Goal: Task Accomplishment & Management: Use online tool/utility

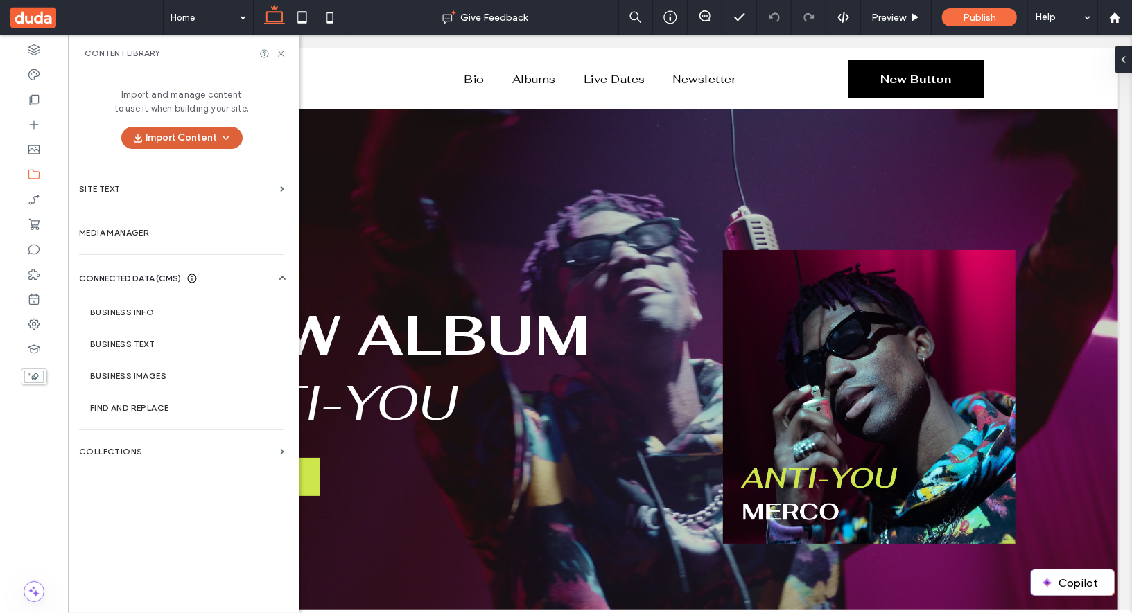
click at [234, 146] on button "Import Content" at bounding box center [181, 138] width 121 height 22
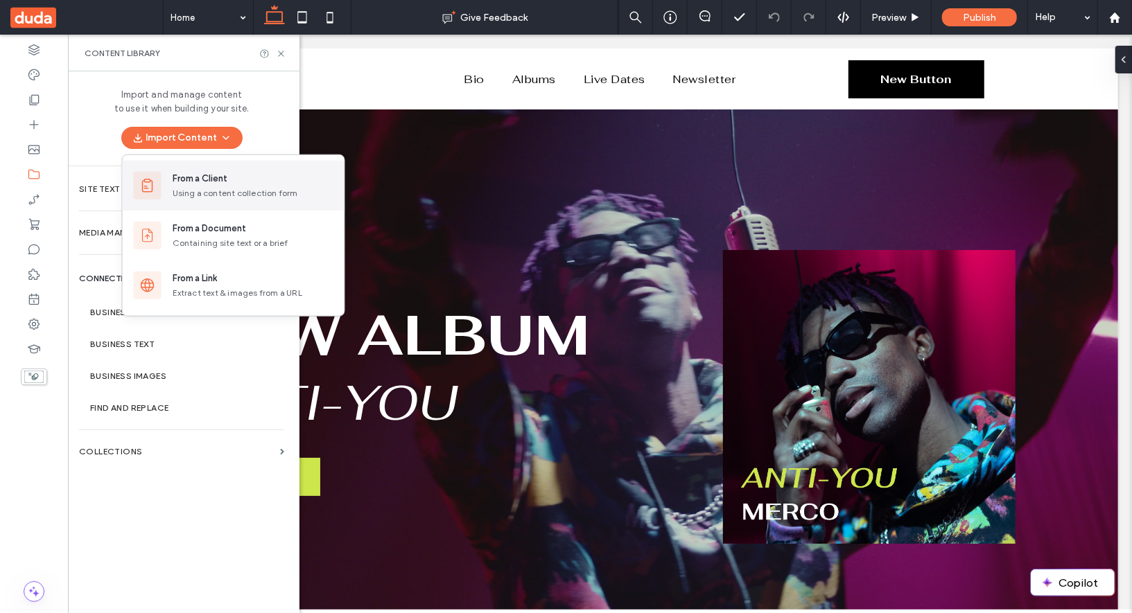
click at [223, 185] on div "From a Client" at bounding box center [200, 179] width 55 height 14
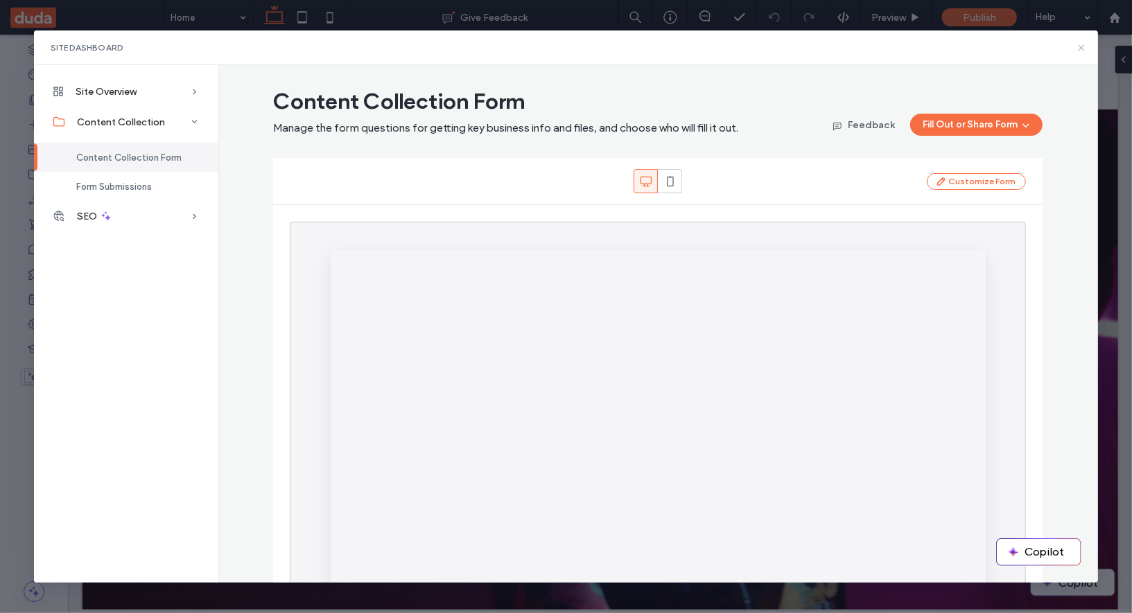
click at [1078, 49] on icon at bounding box center [1081, 47] width 11 height 11
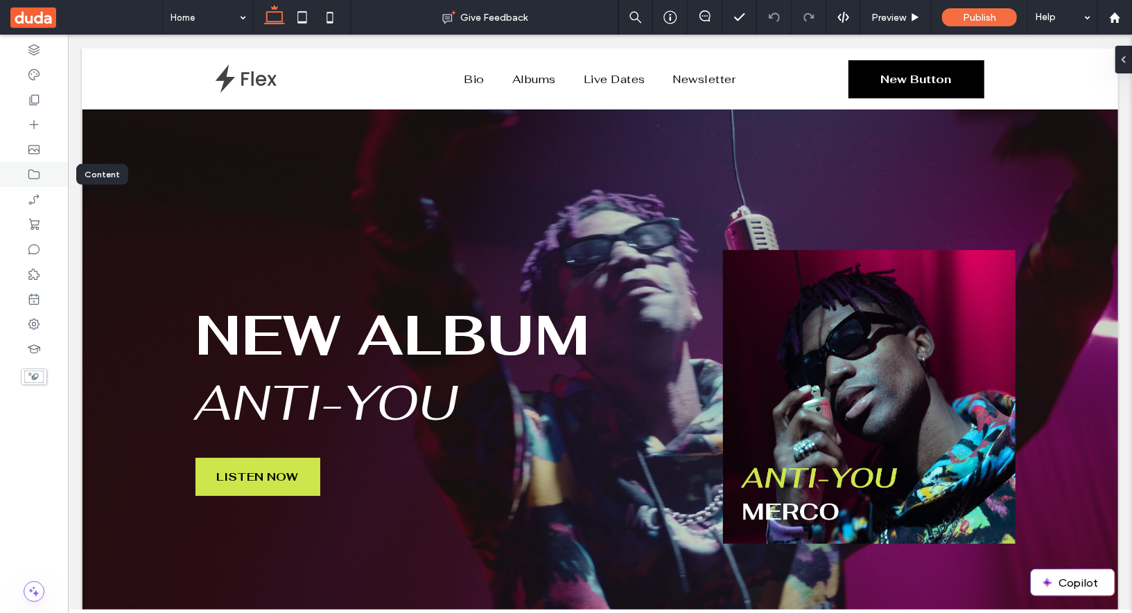
click at [37, 177] on icon at bounding box center [34, 175] width 14 height 14
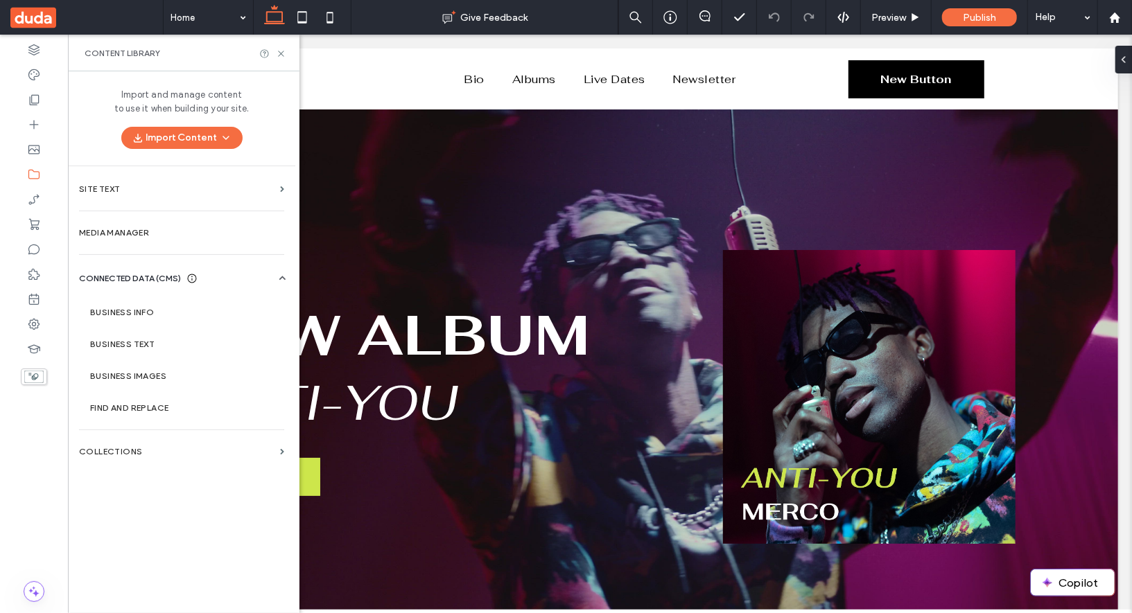
click at [200, 150] on div "Import and manage content to use it when building your site. Import Content" at bounding box center [181, 118] width 227 height 94
click at [220, 133] on icon "button" at bounding box center [225, 137] width 11 height 11
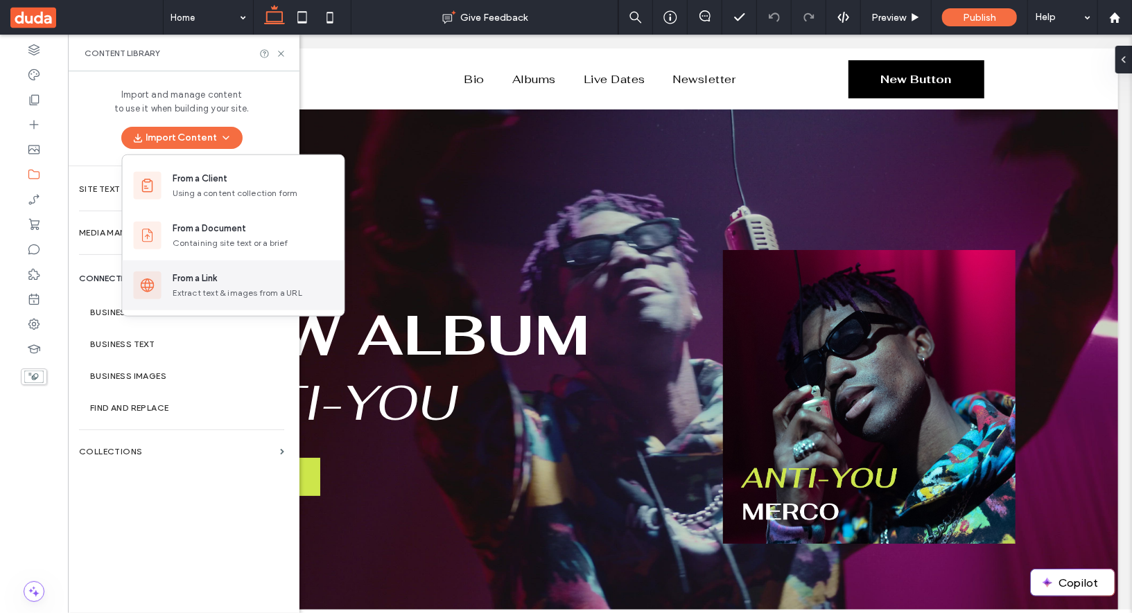
click at [220, 275] on div "From a Link" at bounding box center [253, 279] width 161 height 14
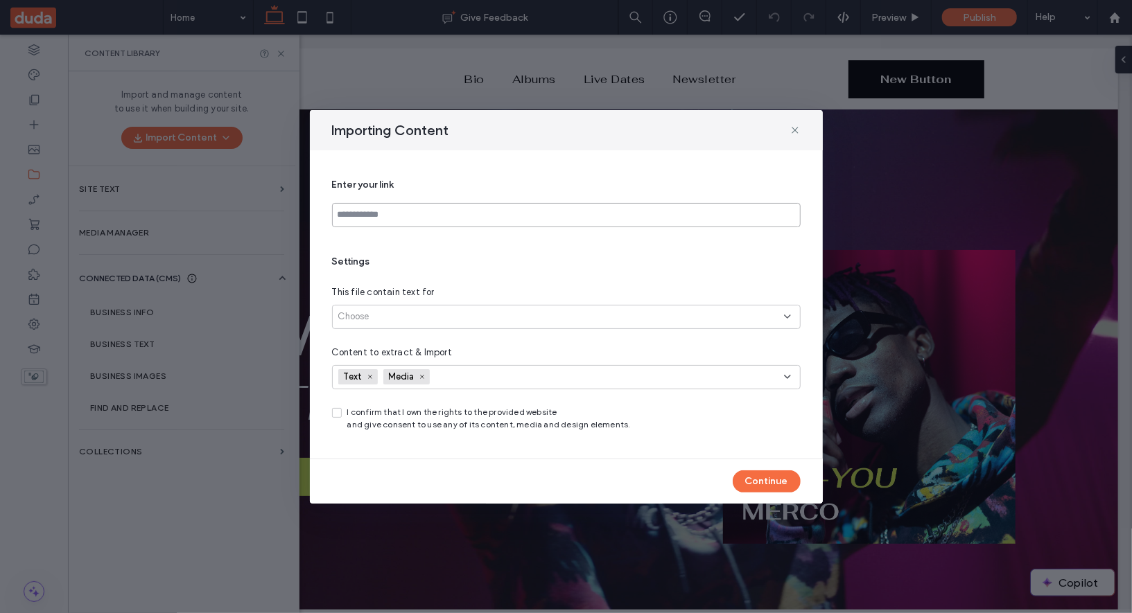
click at [430, 214] on input at bounding box center [566, 215] width 469 height 24
click at [390, 317] on div "Choose" at bounding box center [561, 317] width 446 height 14
click at [423, 294] on span "This file contain text for" at bounding box center [383, 293] width 103 height 14
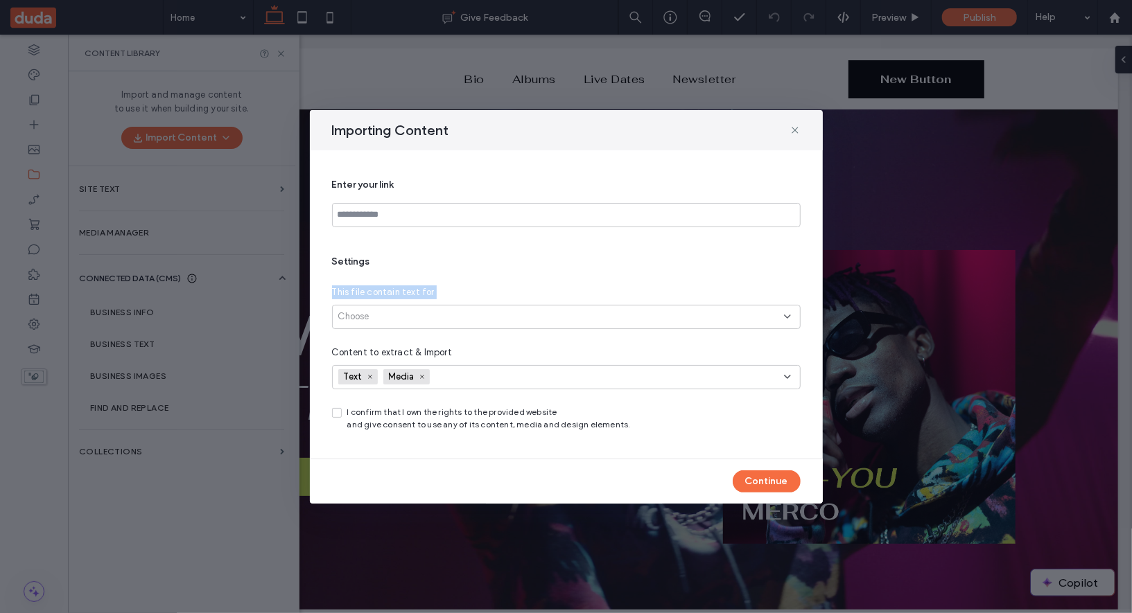
click at [446, 295] on div "This file contain text for" at bounding box center [566, 293] width 469 height 14
click at [421, 293] on span "This file contain text for" at bounding box center [383, 293] width 103 height 14
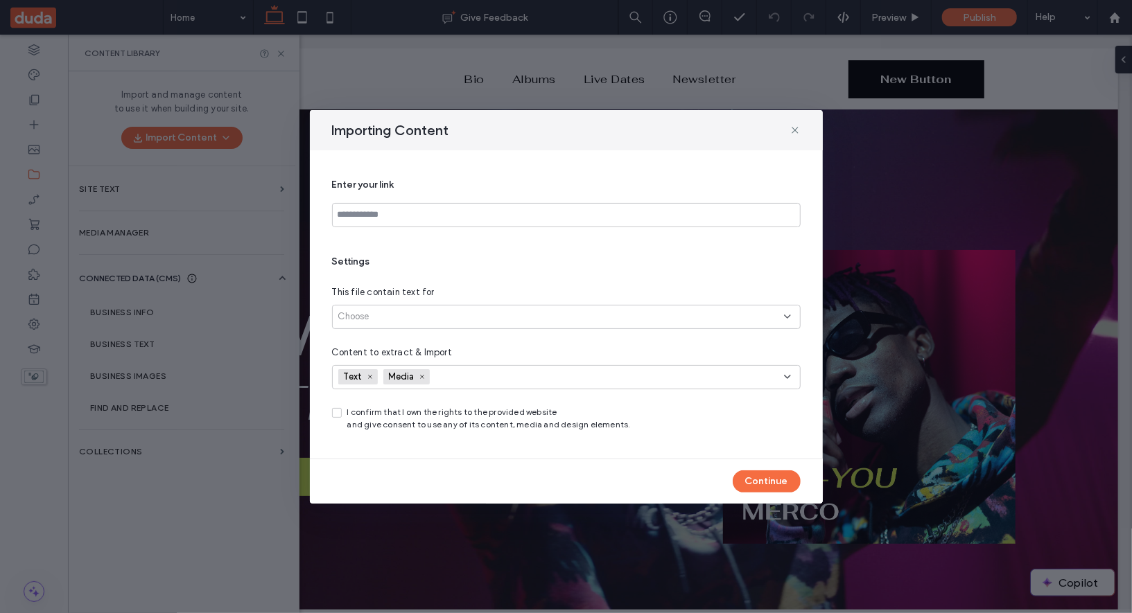
click at [396, 234] on div "Enter your link Settings This file contain text for Choose Content to extract &…" at bounding box center [566, 304] width 469 height 275
click at [354, 297] on span "This file contain text for" at bounding box center [383, 293] width 103 height 14
click at [364, 186] on span "Enter your link" at bounding box center [566, 185] width 469 height 14
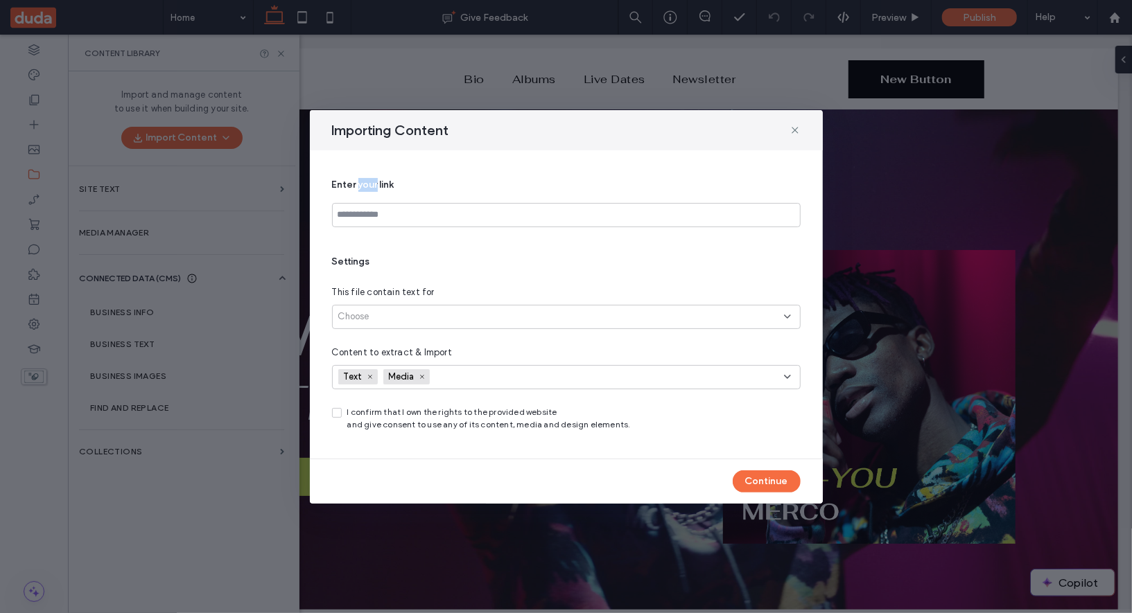
click at [364, 186] on span "Enter your link" at bounding box center [566, 185] width 469 height 14
click at [402, 186] on span "Enter your link" at bounding box center [566, 185] width 469 height 14
click at [367, 313] on span "Choose" at bounding box center [353, 317] width 31 height 14
click at [409, 365] on span "All site’s pages (up to 30)" at bounding box center [392, 365] width 108 height 14
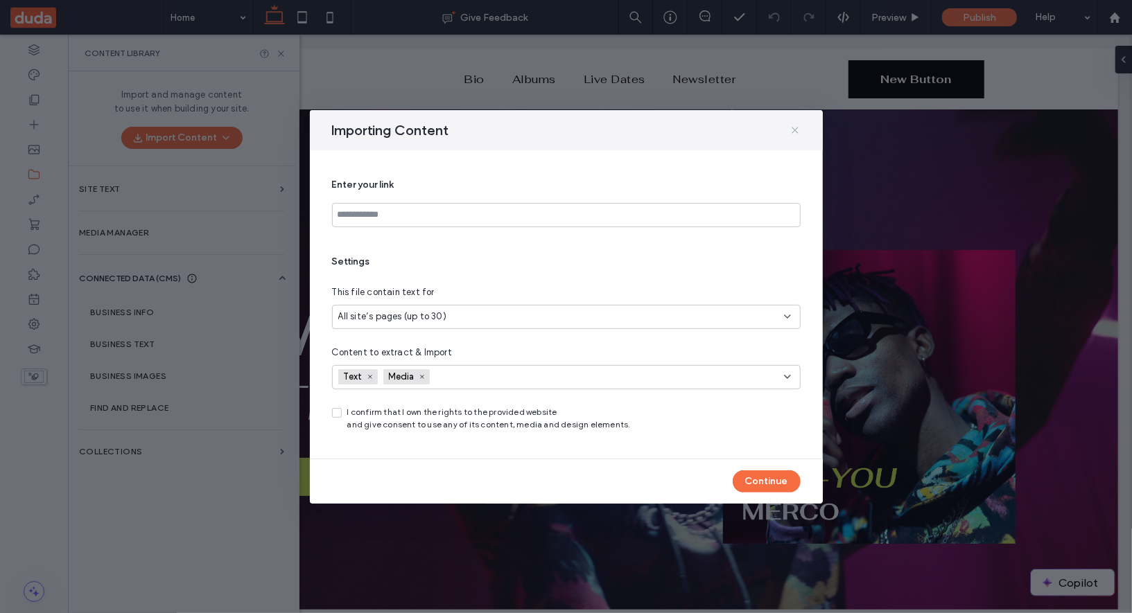
click at [795, 133] on icon at bounding box center [795, 130] width 11 height 11
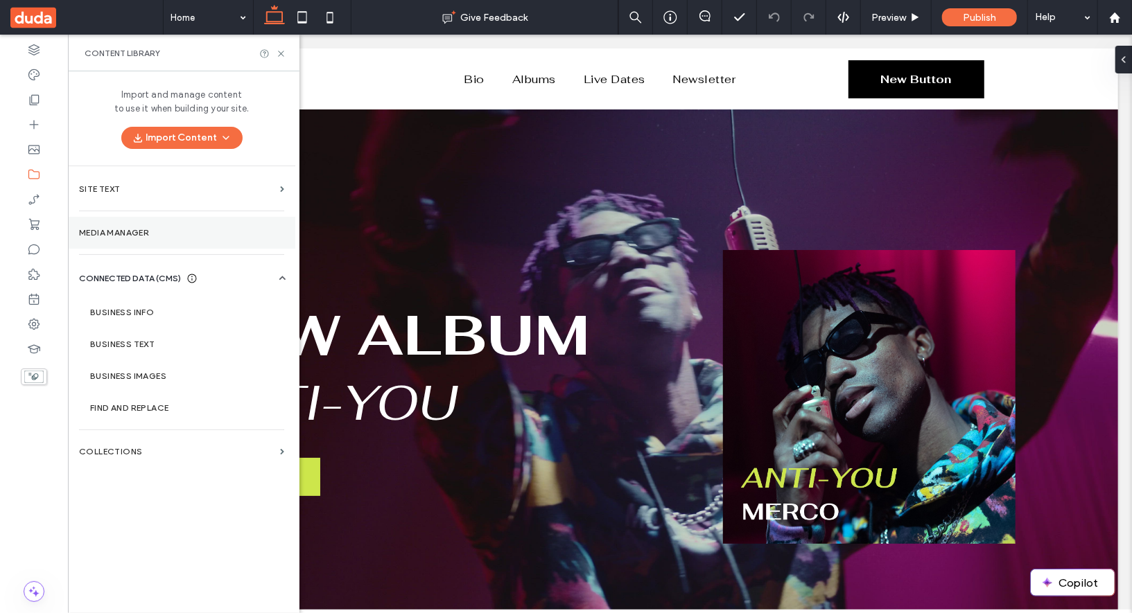
click at [155, 230] on label "Media Manager" at bounding box center [181, 233] width 205 height 10
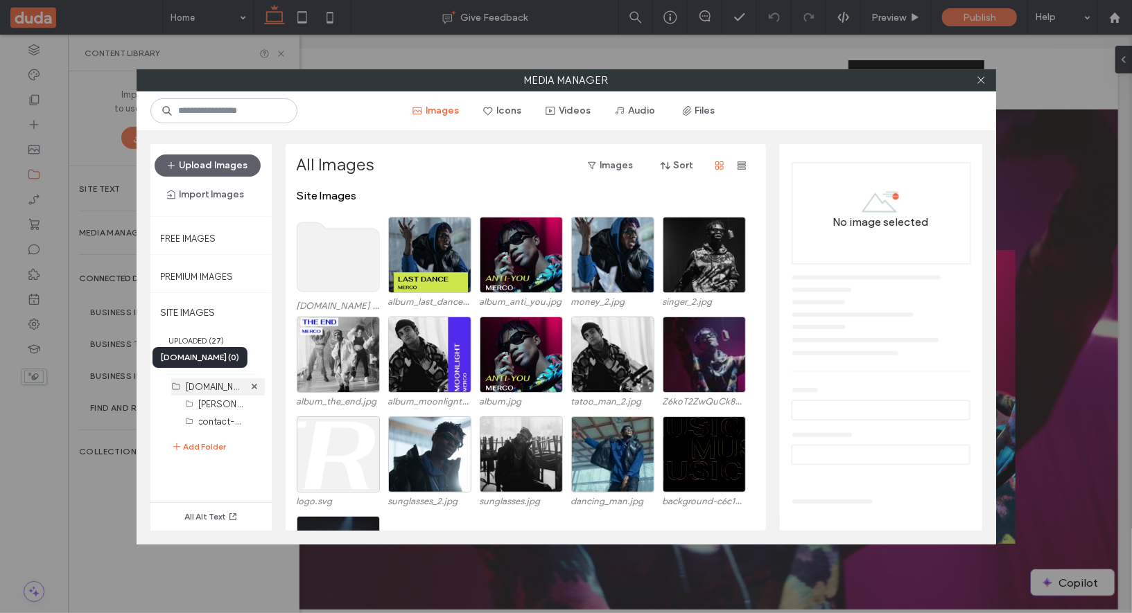
click at [225, 385] on label "crazyvikingtreeservicellc.com (0)" at bounding box center [227, 386] width 82 height 13
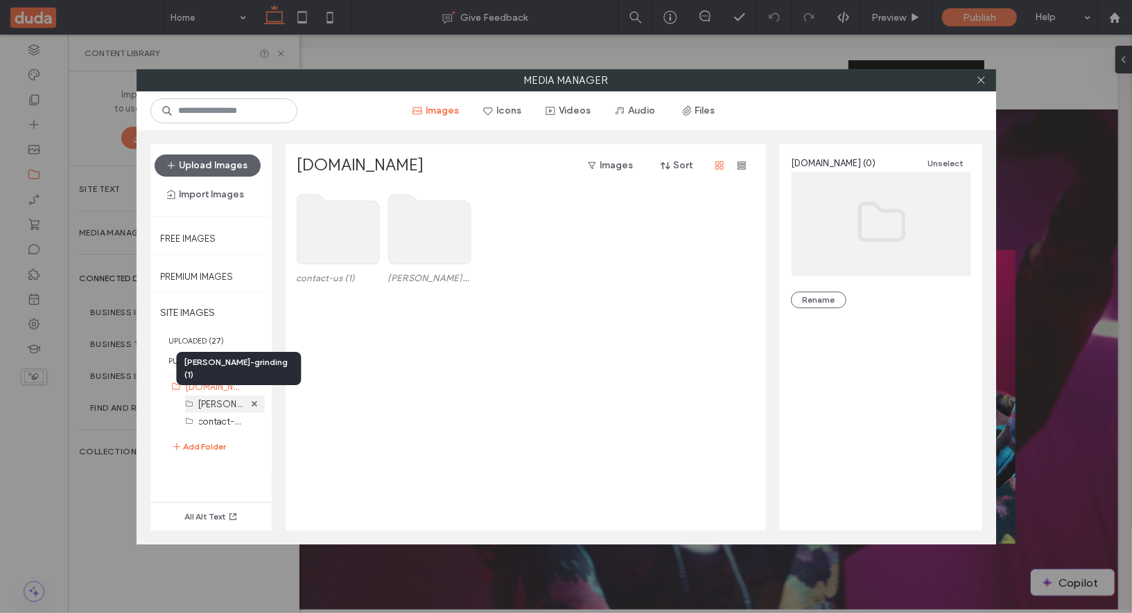
click at [225, 405] on label "stump-grinding (1)" at bounding box center [257, 403] width 117 height 13
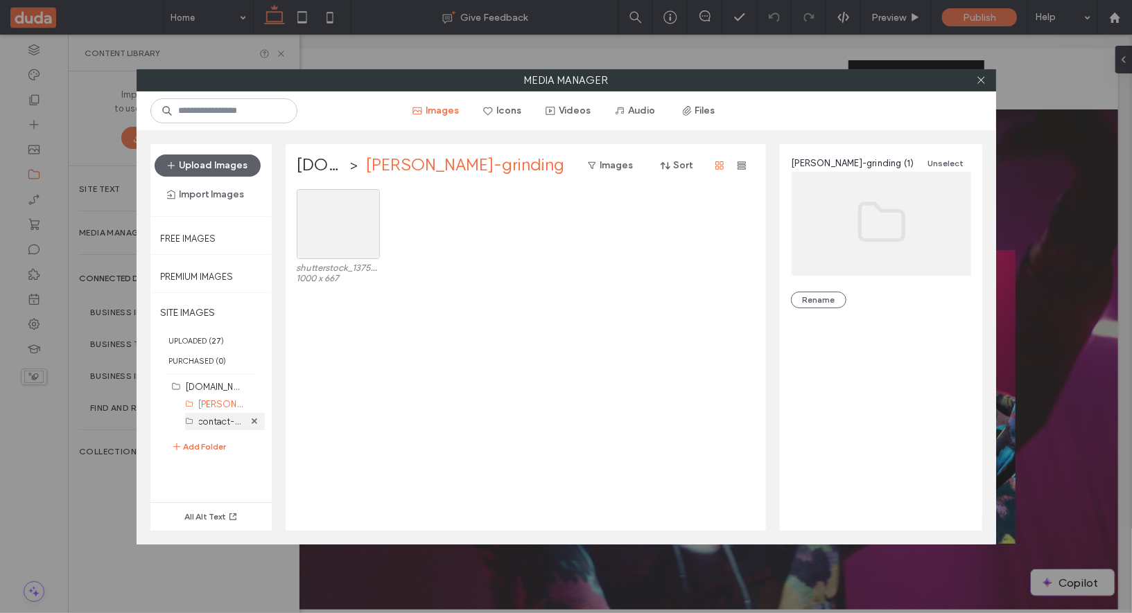
click at [225, 417] on label "contact-us (1)" at bounding box center [227, 421] width 57 height 13
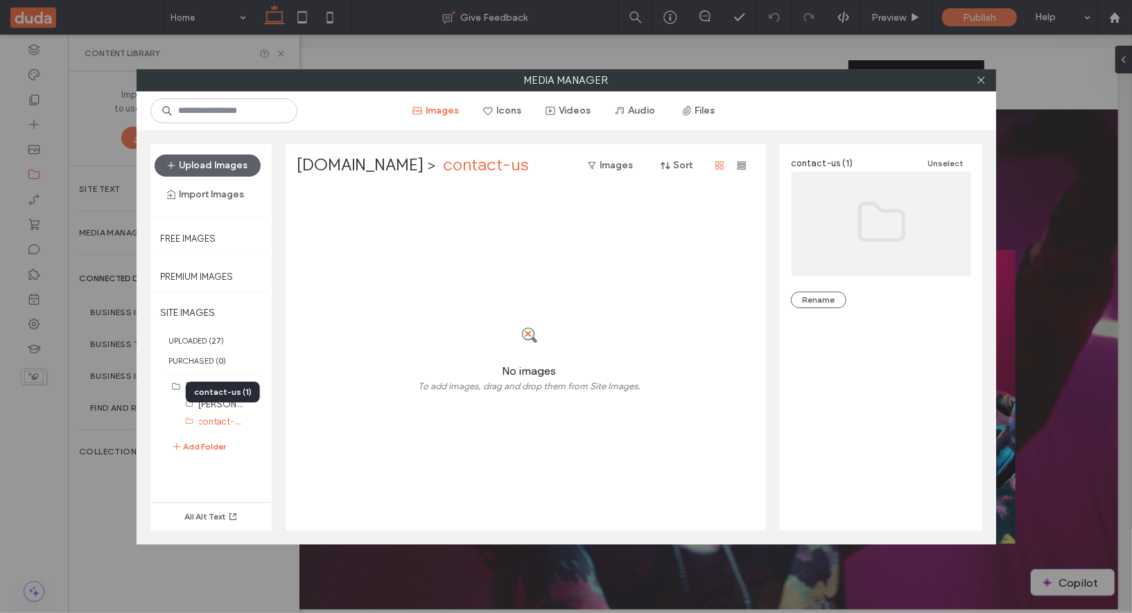
click at [227, 392] on div "contact-us (1)" at bounding box center [223, 392] width 74 height 21
click at [227, 395] on div "contact-us (1)" at bounding box center [223, 392] width 74 height 21
click at [227, 398] on div "contact-us (1)" at bounding box center [223, 392] width 74 height 21
click at [980, 80] on use at bounding box center [980, 80] width 7 height 7
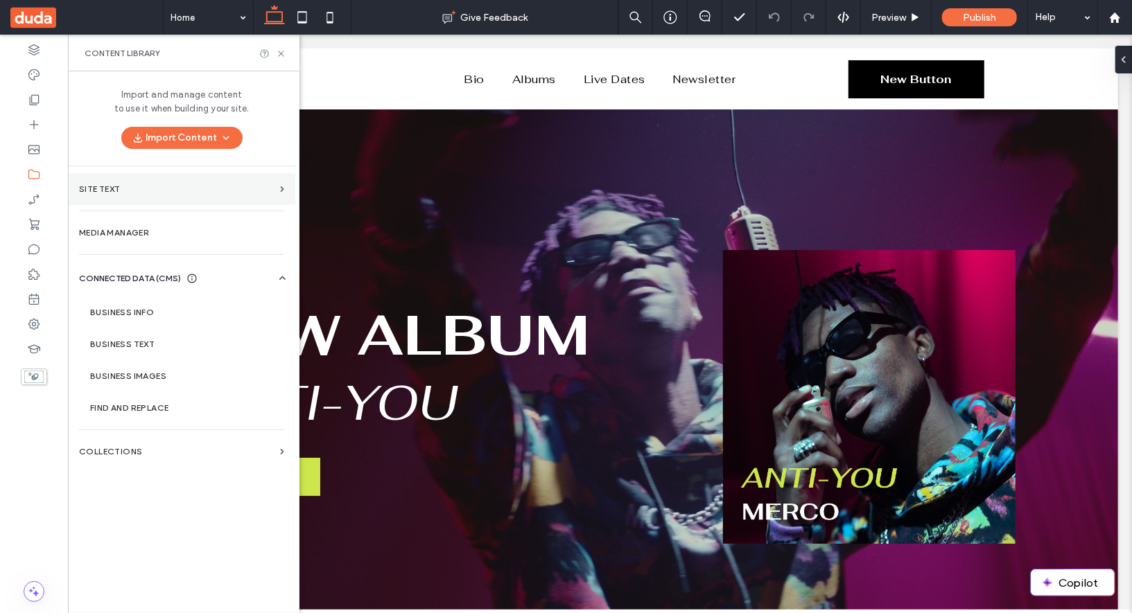
click at [184, 194] on section "Site Text" at bounding box center [181, 189] width 227 height 32
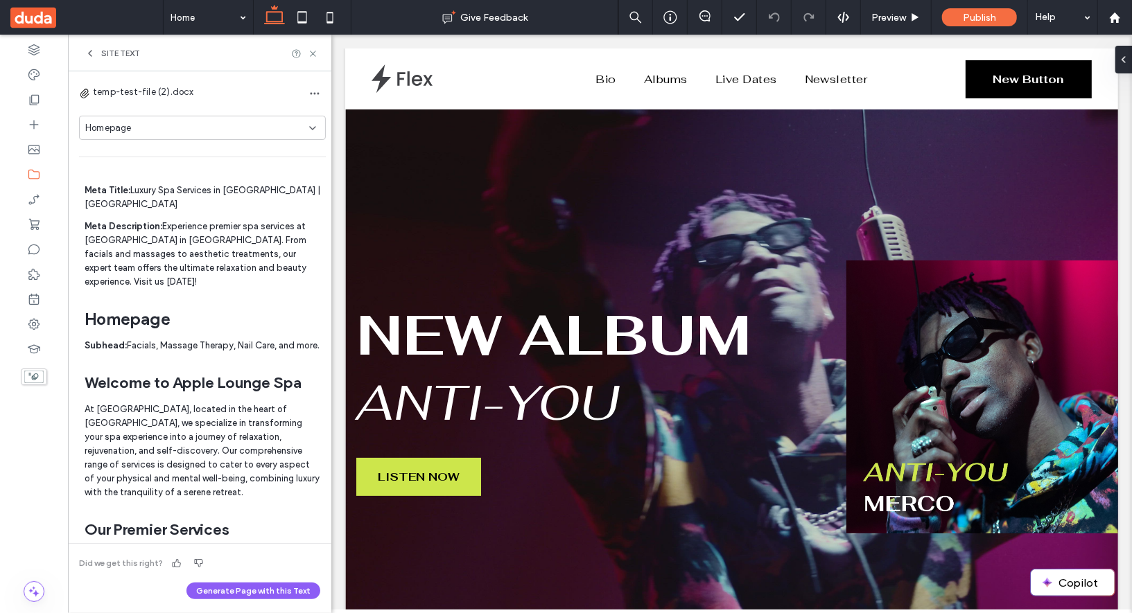
click at [205, 130] on div "Homepage" at bounding box center [197, 128] width 224 height 14
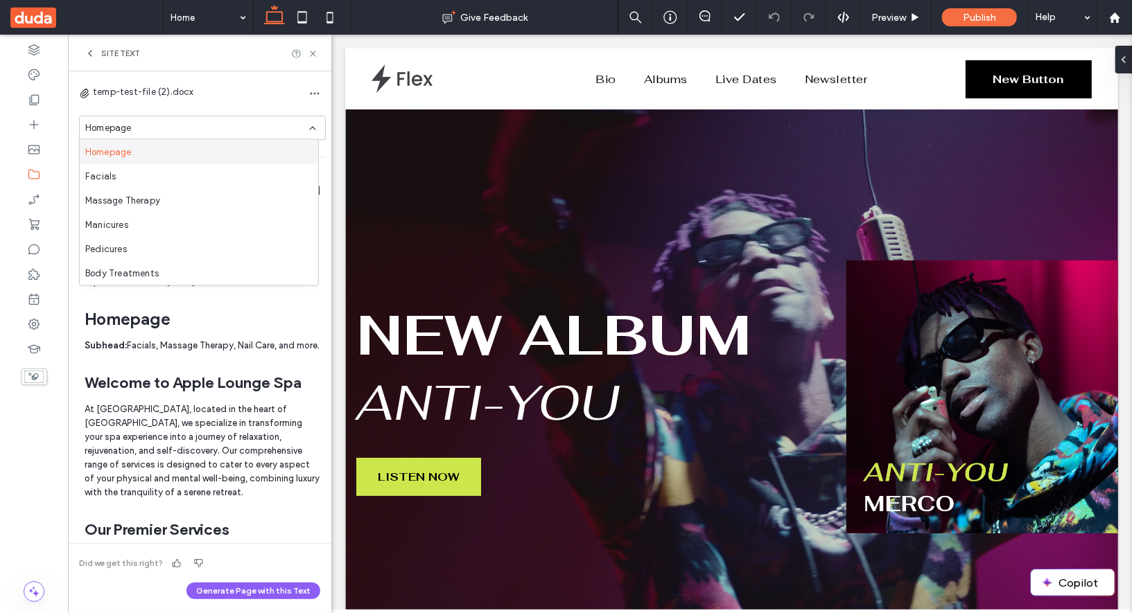
click at [278, 121] on div "Homepage" at bounding box center [197, 128] width 224 height 14
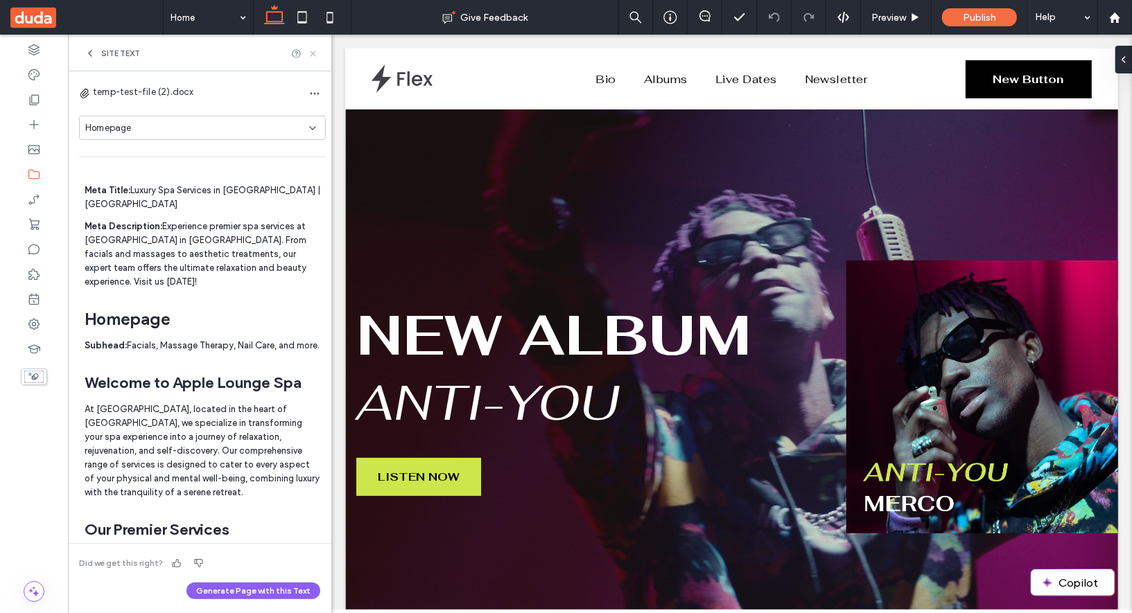
click at [315, 55] on use at bounding box center [313, 54] width 6 height 6
click at [315, 55] on icon at bounding box center [313, 54] width 10 height 10
click at [315, 50] on icon at bounding box center [313, 54] width 10 height 10
click at [316, 53] on icon at bounding box center [313, 54] width 10 height 10
click at [37, 174] on icon at bounding box center [34, 175] width 14 height 14
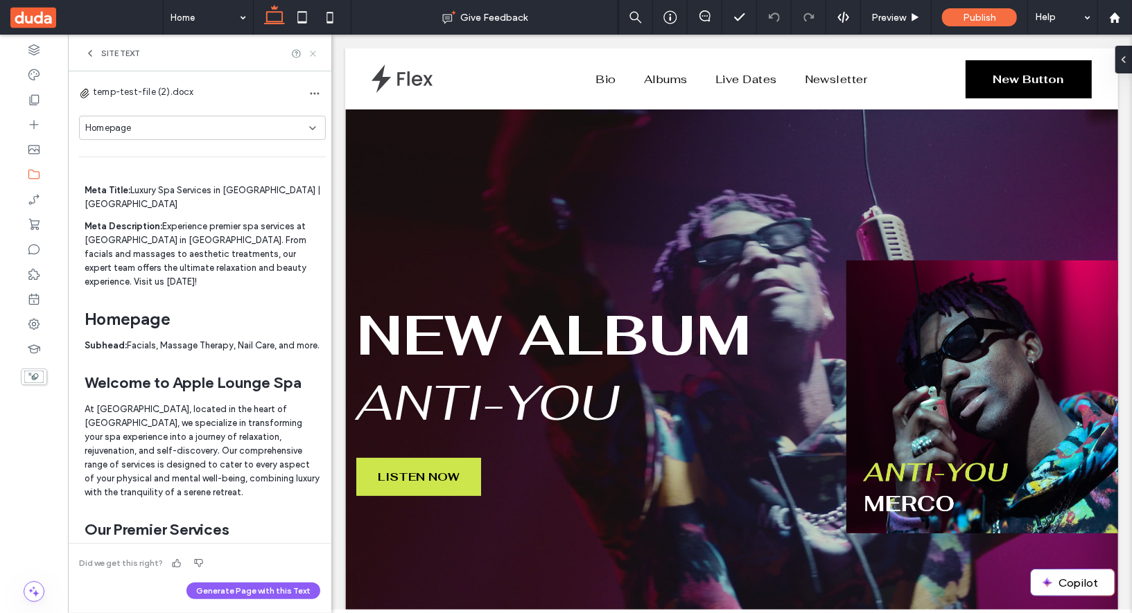
click at [312, 49] on icon at bounding box center [313, 54] width 10 height 10
click at [312, 52] on icon at bounding box center [313, 54] width 10 height 10
click at [40, 174] on use at bounding box center [33, 175] width 11 height 10
click at [103, 50] on span "Site Text" at bounding box center [120, 53] width 39 height 11
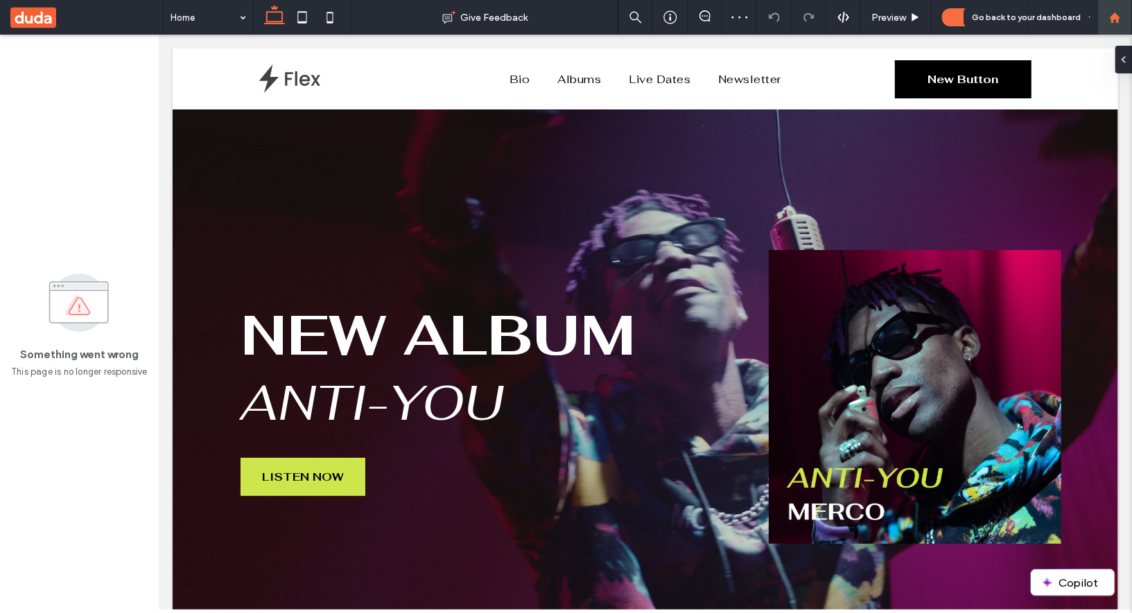
click at [1118, 12] on icon at bounding box center [1115, 18] width 12 height 12
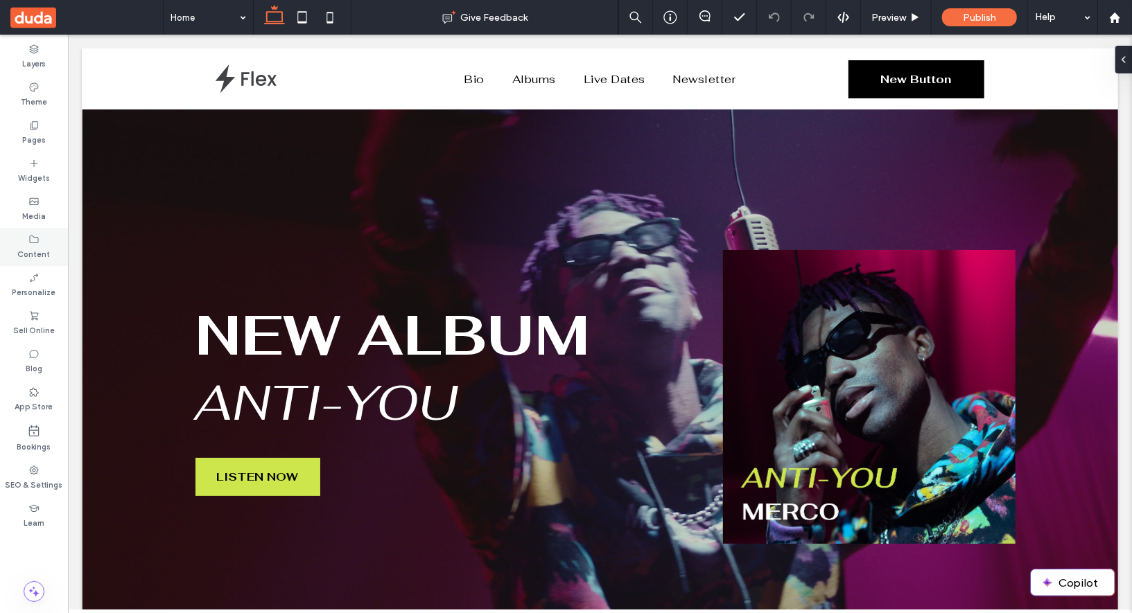
click at [36, 253] on label "Content" at bounding box center [34, 252] width 33 height 15
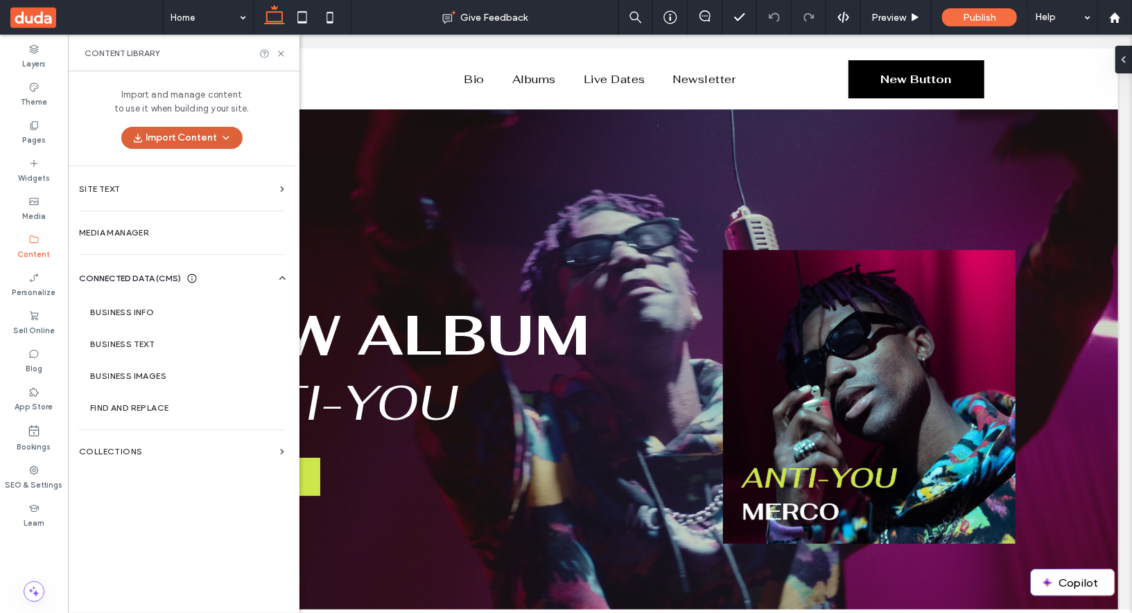
click at [206, 137] on button "Import Content" at bounding box center [181, 138] width 121 height 22
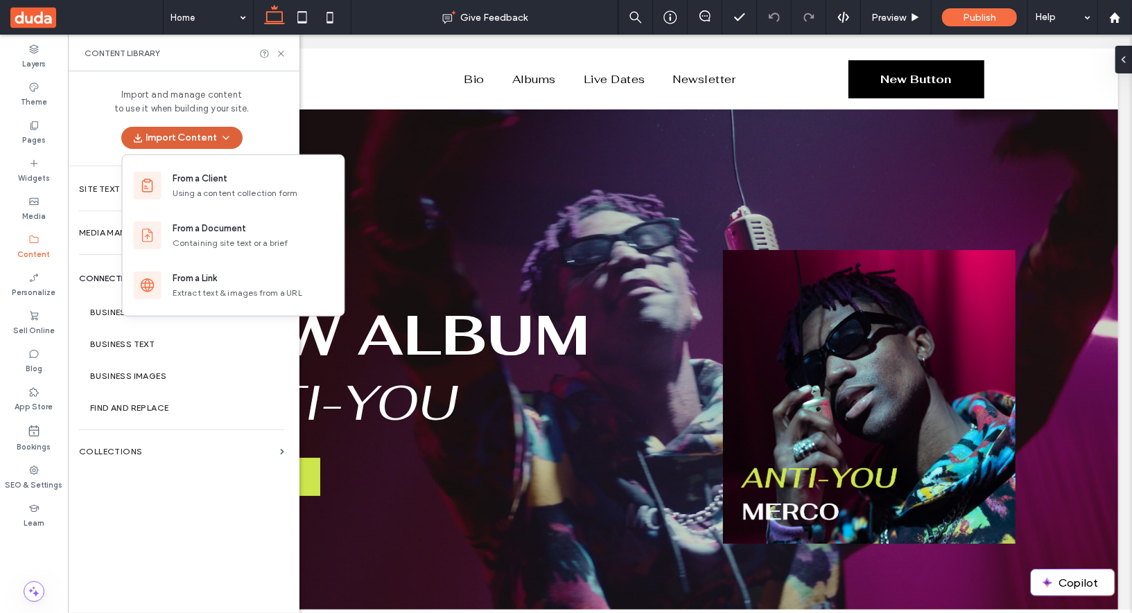
click at [194, 137] on button "Import Content" at bounding box center [181, 138] width 121 height 22
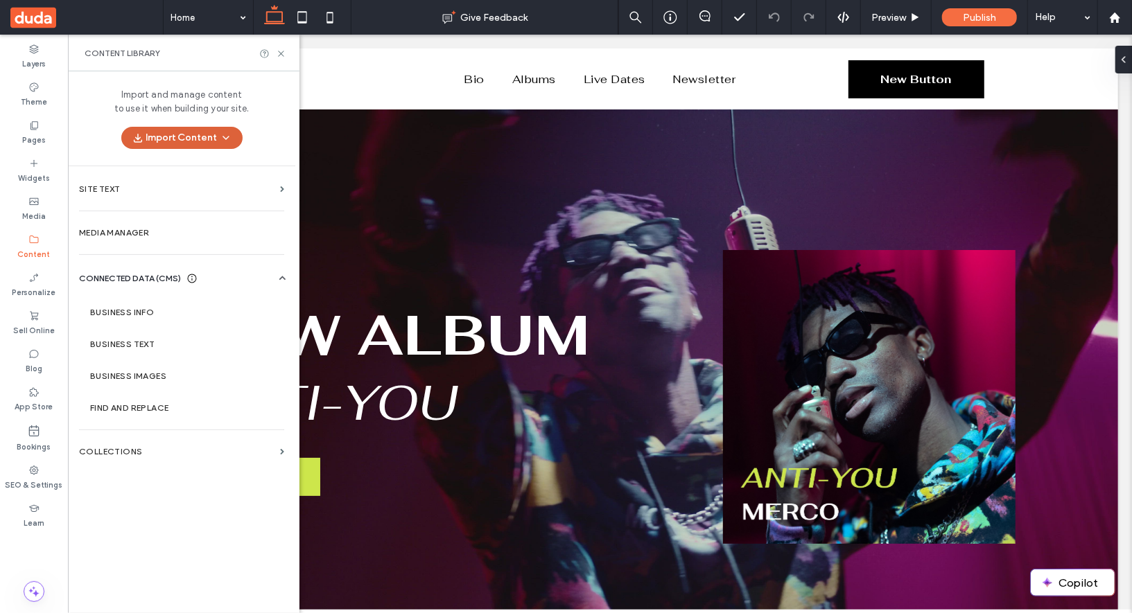
click at [194, 137] on button "Import Content" at bounding box center [181, 138] width 121 height 22
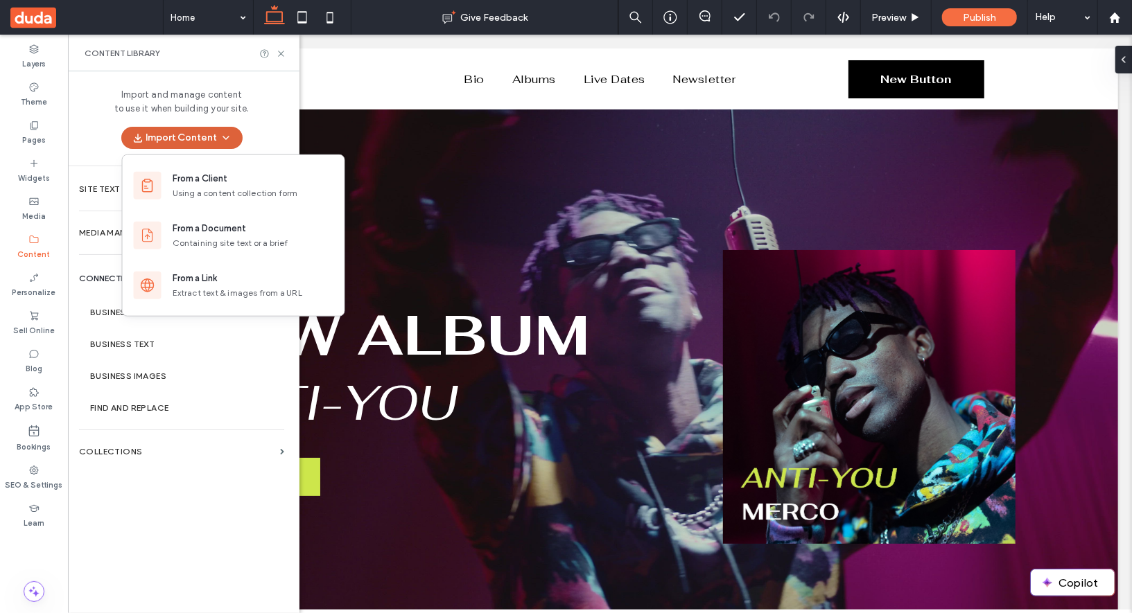
click at [211, 144] on button "Import Content" at bounding box center [181, 138] width 121 height 22
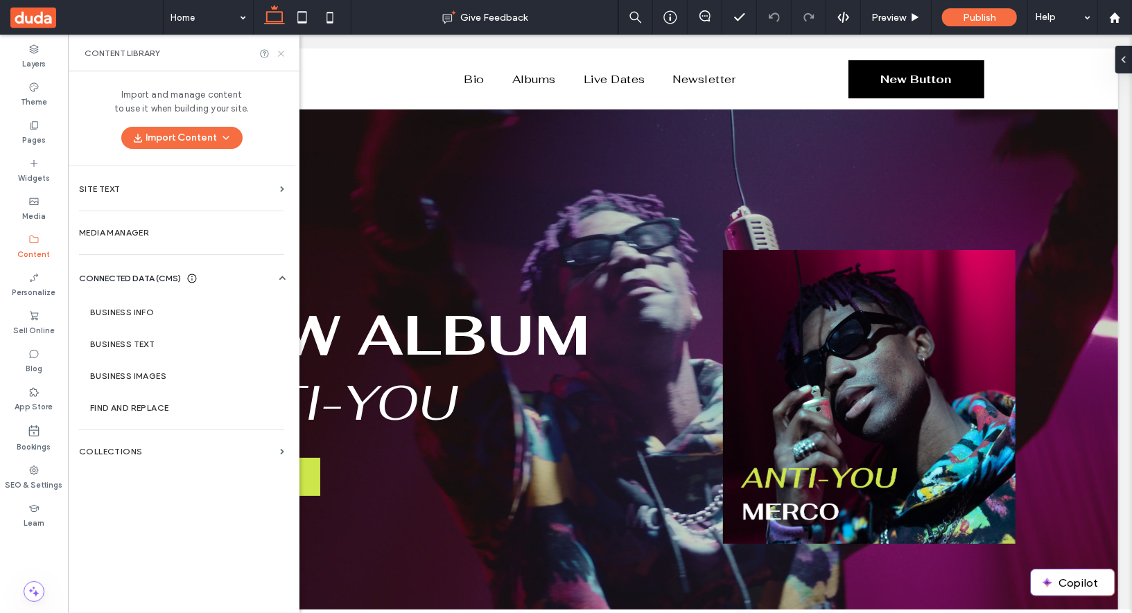
click at [282, 52] on icon at bounding box center [281, 54] width 10 height 10
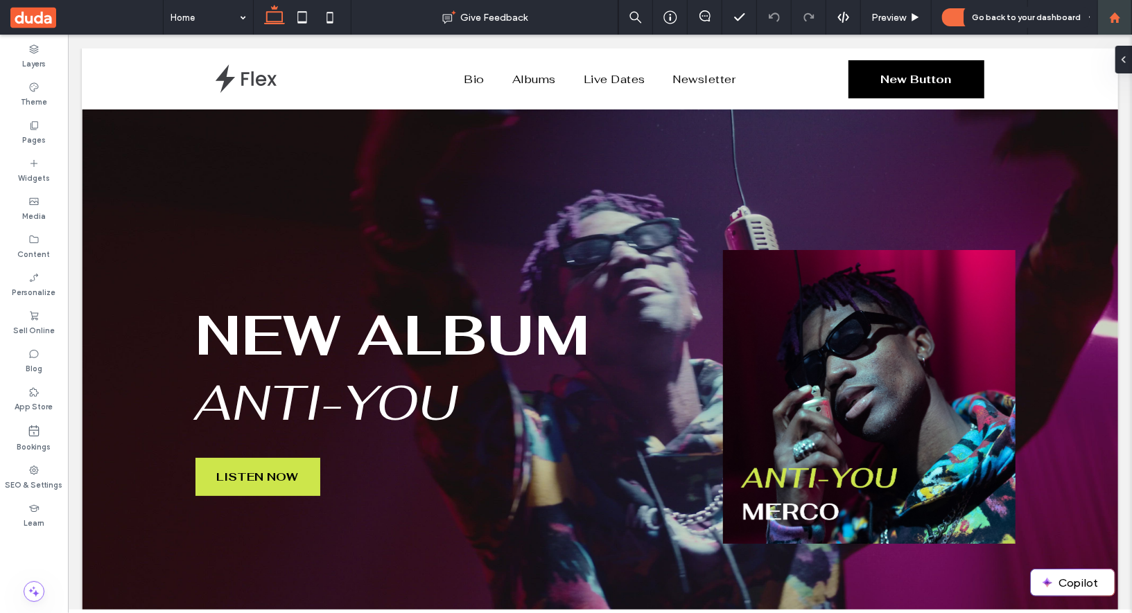
click at [1123, 21] on div at bounding box center [1114, 18] width 33 height 12
